Goal: Task Accomplishment & Management: Use online tool/utility

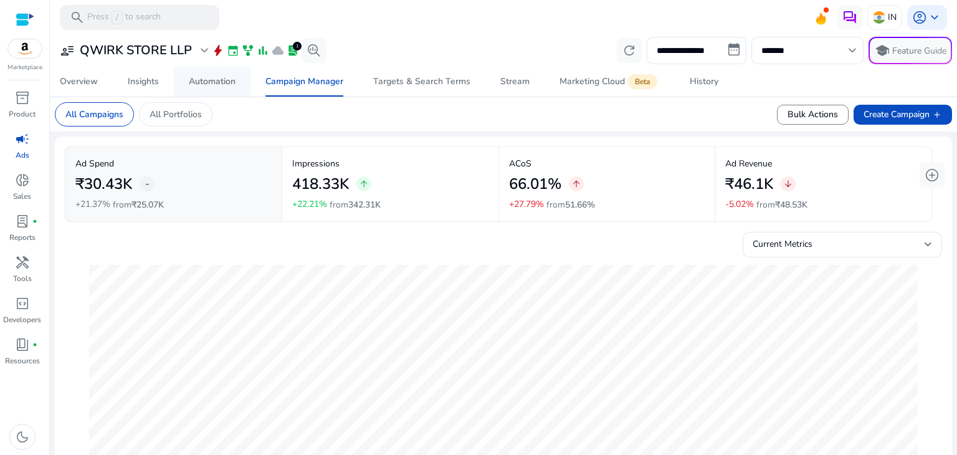
click at [230, 84] on div "Automation" at bounding box center [212, 81] width 47 height 9
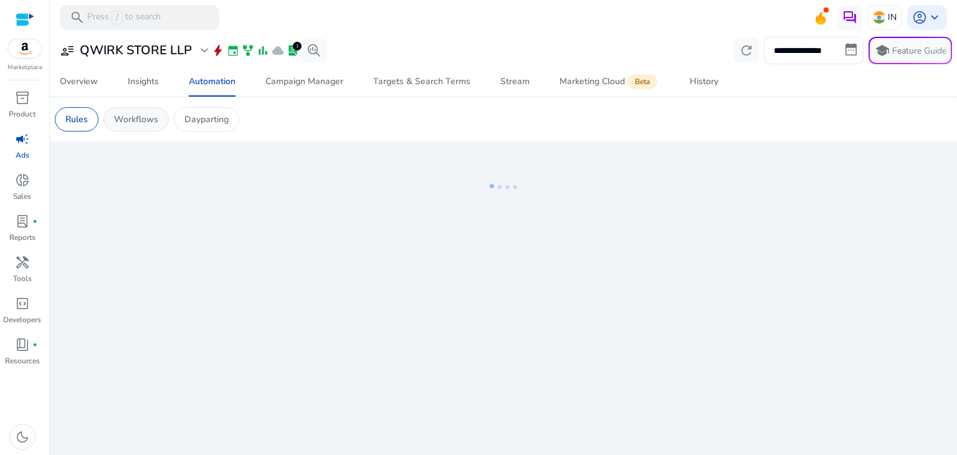
click at [146, 123] on p "Workflows" at bounding box center [136, 119] width 44 height 13
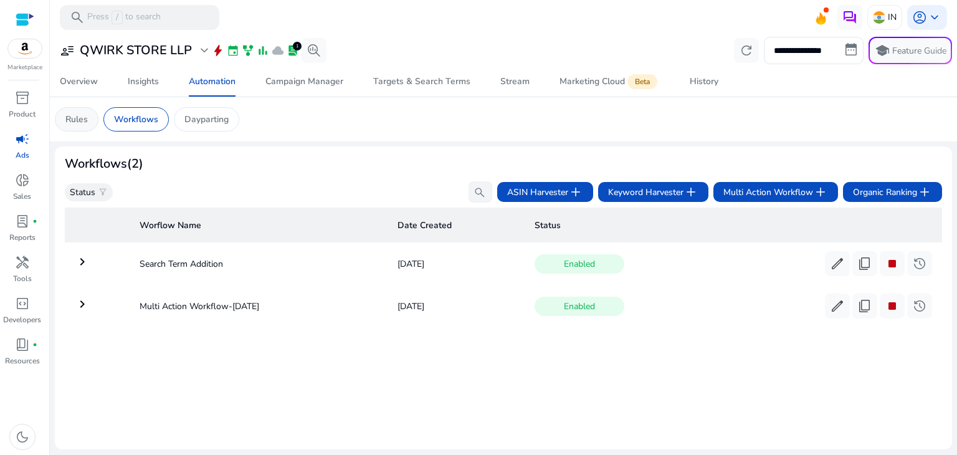
click at [87, 123] on p "Rules" at bounding box center [76, 119] width 22 height 13
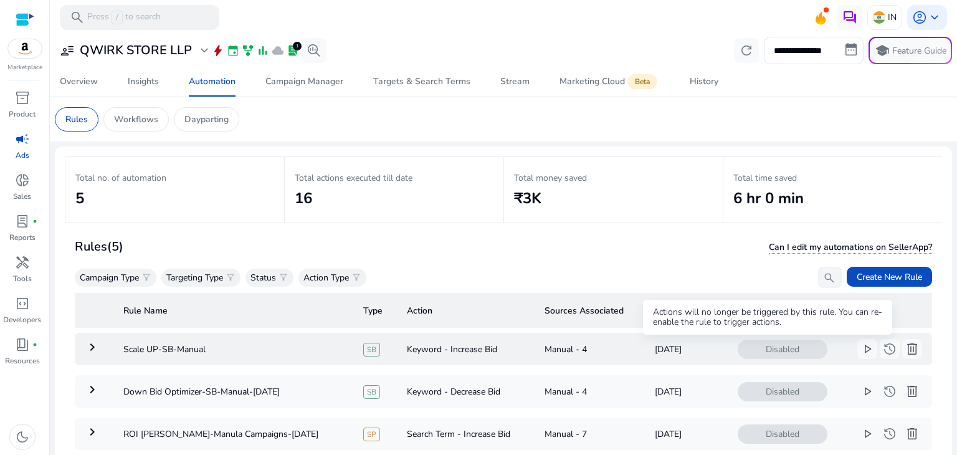
click at [757, 348] on span "Disabled" at bounding box center [783, 349] width 90 height 19
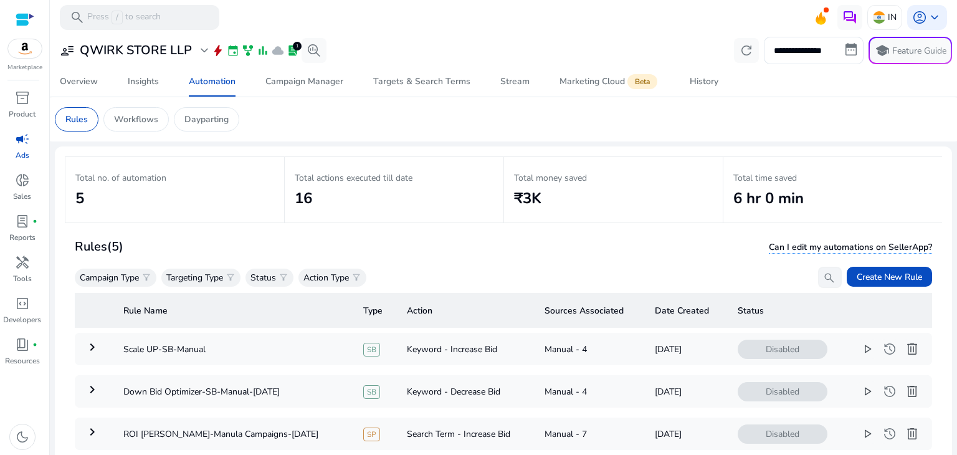
click at [36, 47] on img at bounding box center [25, 48] width 34 height 19
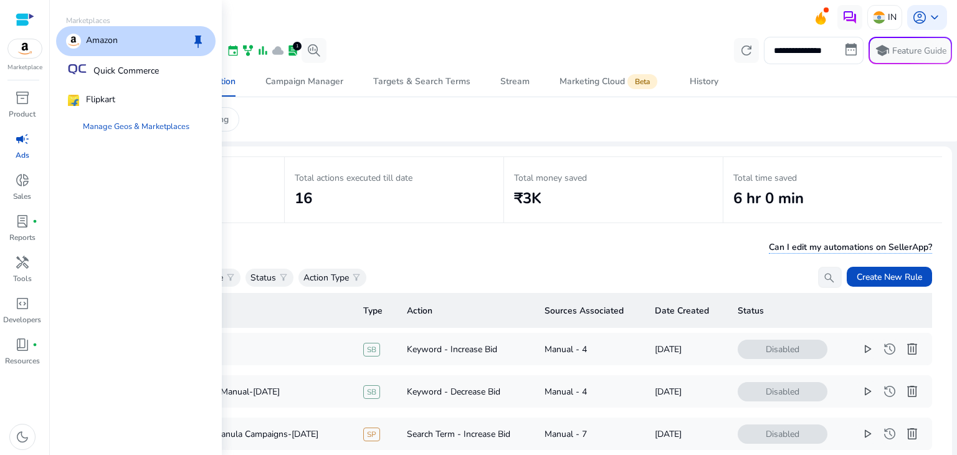
click at [33, 8] on div at bounding box center [25, 19] width 19 height 39
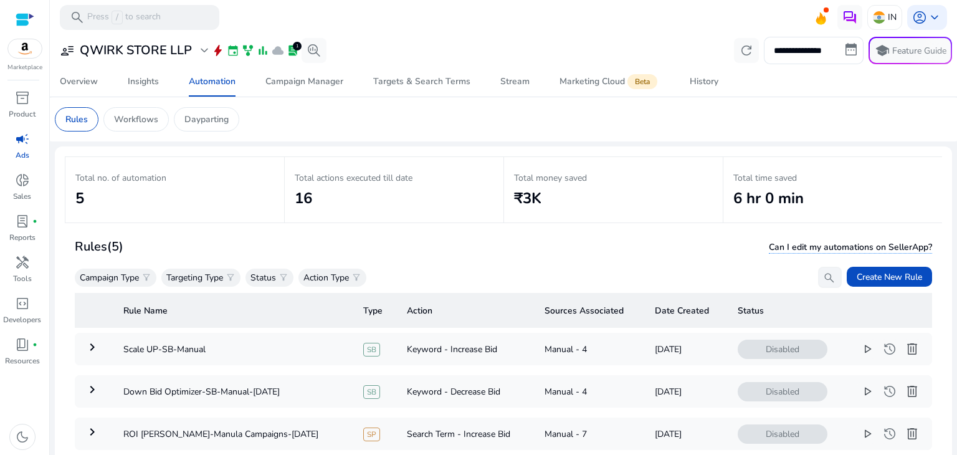
click at [28, 13] on div at bounding box center [25, 19] width 19 height 14
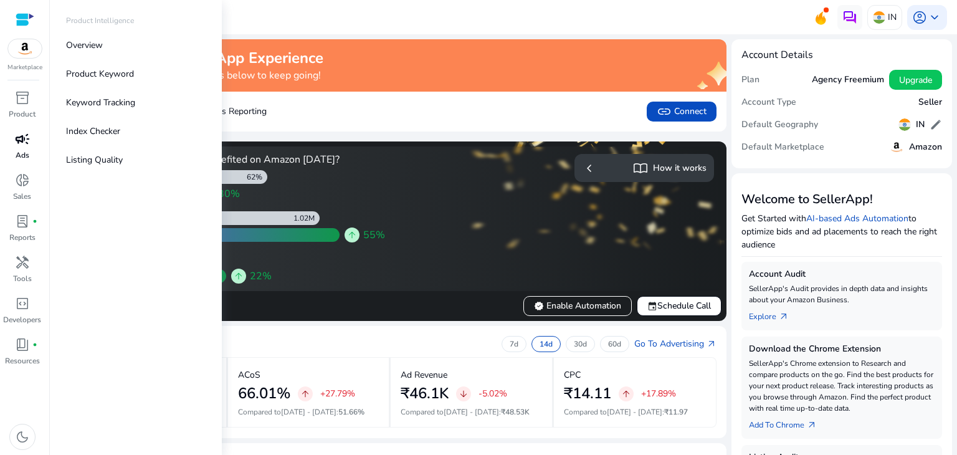
click at [25, 137] on span "campaign" at bounding box center [22, 139] width 15 height 15
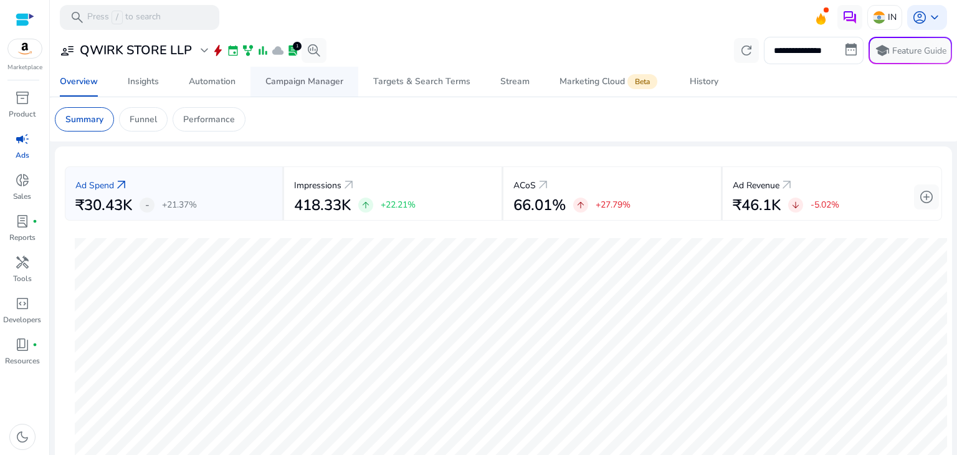
click at [306, 81] on div "Campaign Manager" at bounding box center [305, 81] width 78 height 9
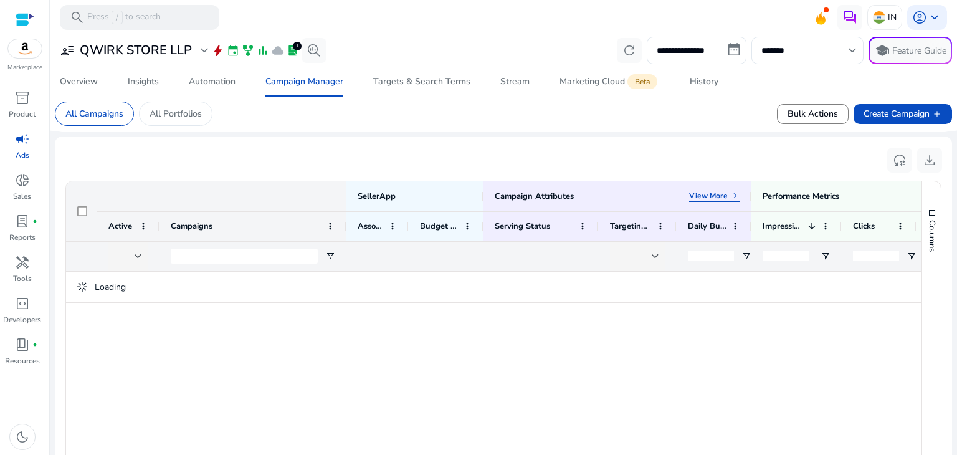
scroll to position [374, 0]
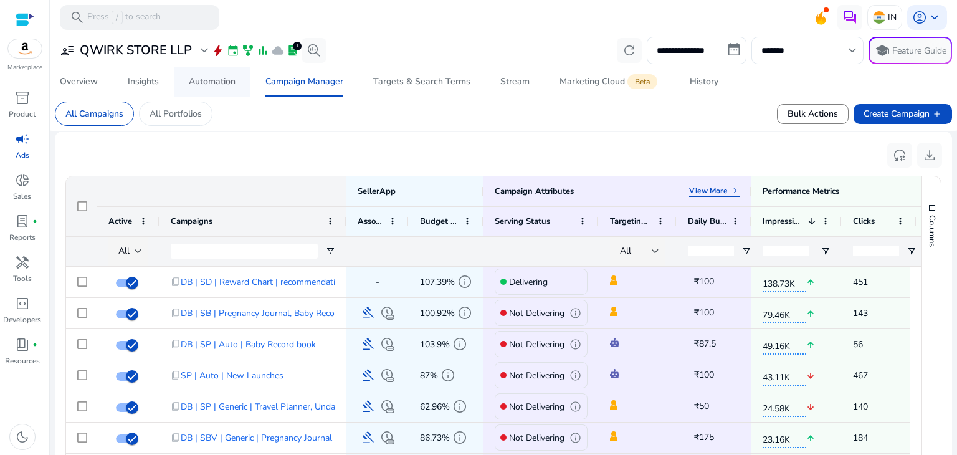
click at [205, 84] on div "Automation" at bounding box center [212, 81] width 47 height 9
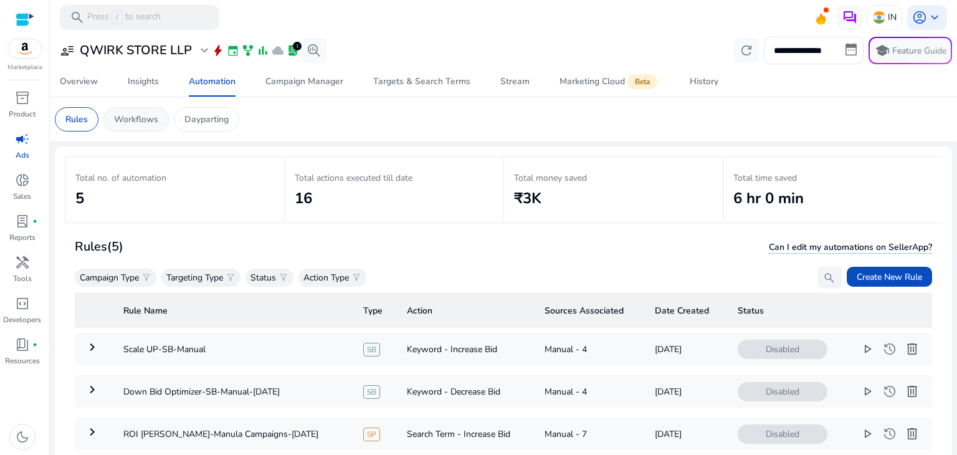
click at [142, 123] on p "Workflows" at bounding box center [136, 119] width 44 height 13
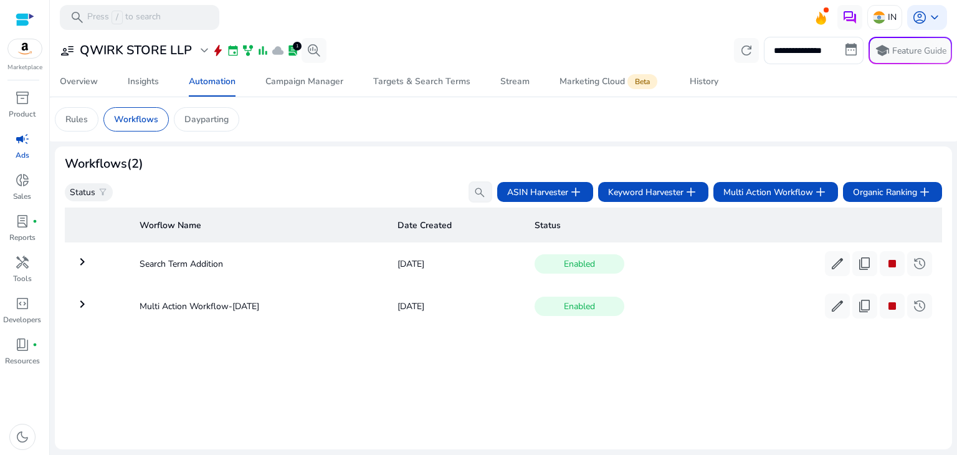
click at [82, 307] on mat-icon "keyboard_arrow_right" at bounding box center [82, 304] width 15 height 15
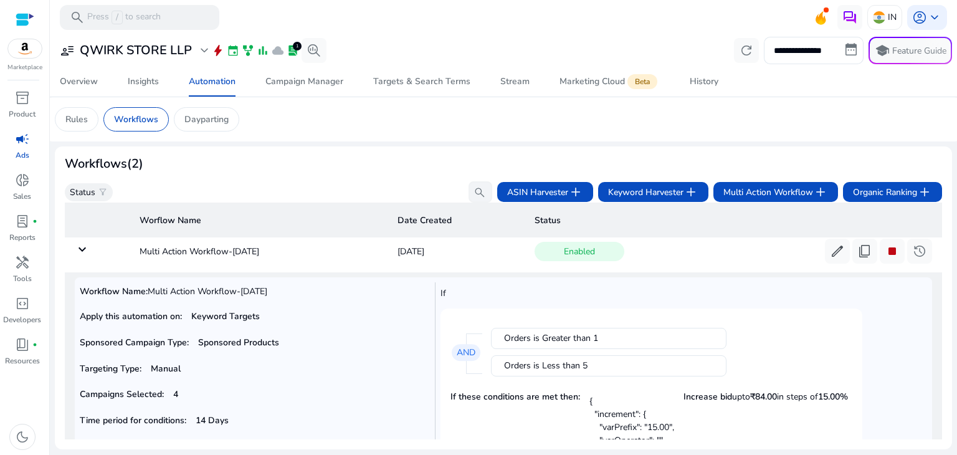
scroll to position [55, 0]
drag, startPoint x: 127, startPoint y: 342, endPoint x: 259, endPoint y: 343, distance: 132.2
click at [259, 343] on p "Sponsored Campaign Type: Sponsored Products" at bounding box center [254, 342] width 348 height 13
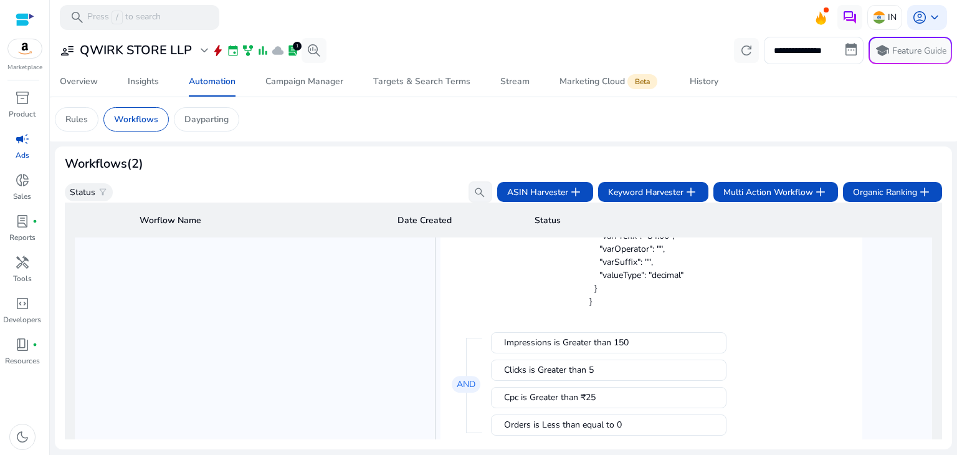
scroll to position [927, 0]
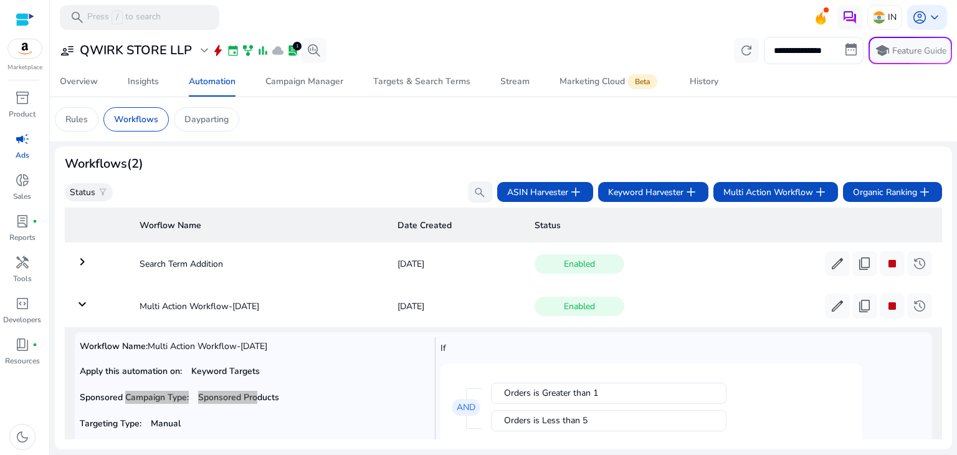
scroll to position [927, 0]
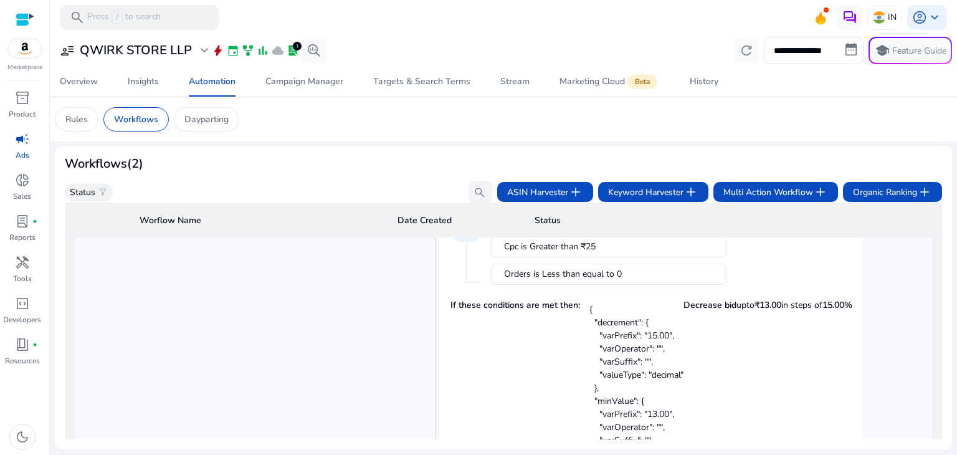
scroll to position [802, 0]
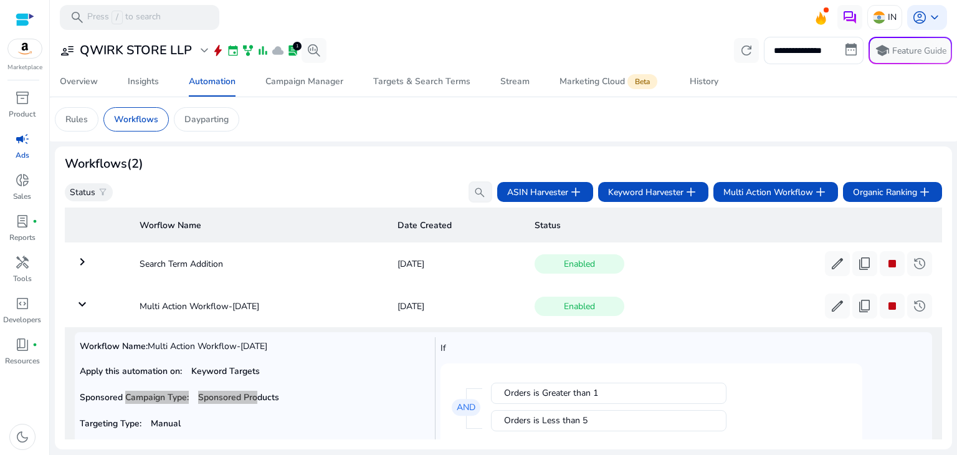
scroll to position [802, 0]
click at [484, 168] on div "Workflows (2)" at bounding box center [504, 163] width 878 height 15
click at [294, 48] on div "1" at bounding box center [297, 46] width 9 height 9
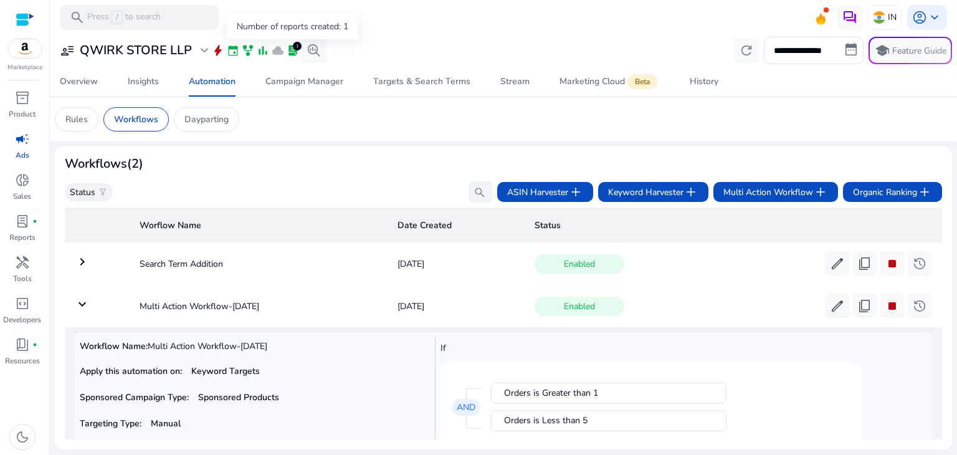
click at [292, 50] on span "lab_profile" at bounding box center [293, 50] width 12 height 12
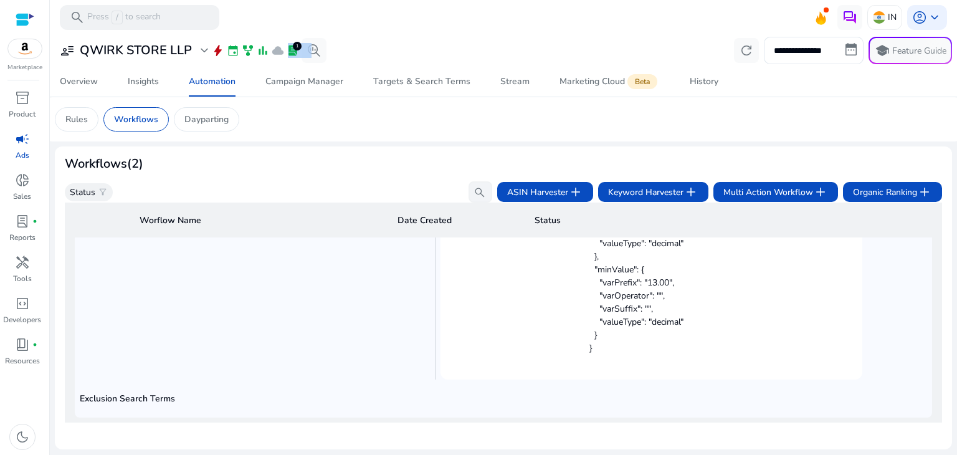
scroll to position [1189, 0]
click at [19, 231] on div "lab_profile fiber_manual_record" at bounding box center [22, 221] width 35 height 20
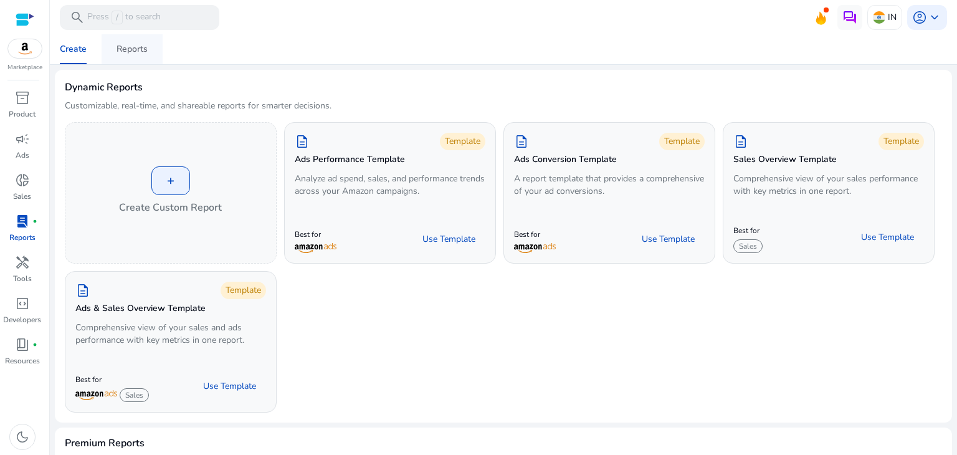
click at [120, 60] on span "Reports" at bounding box center [132, 49] width 31 height 30
